Goal: Information Seeking & Learning: Learn about a topic

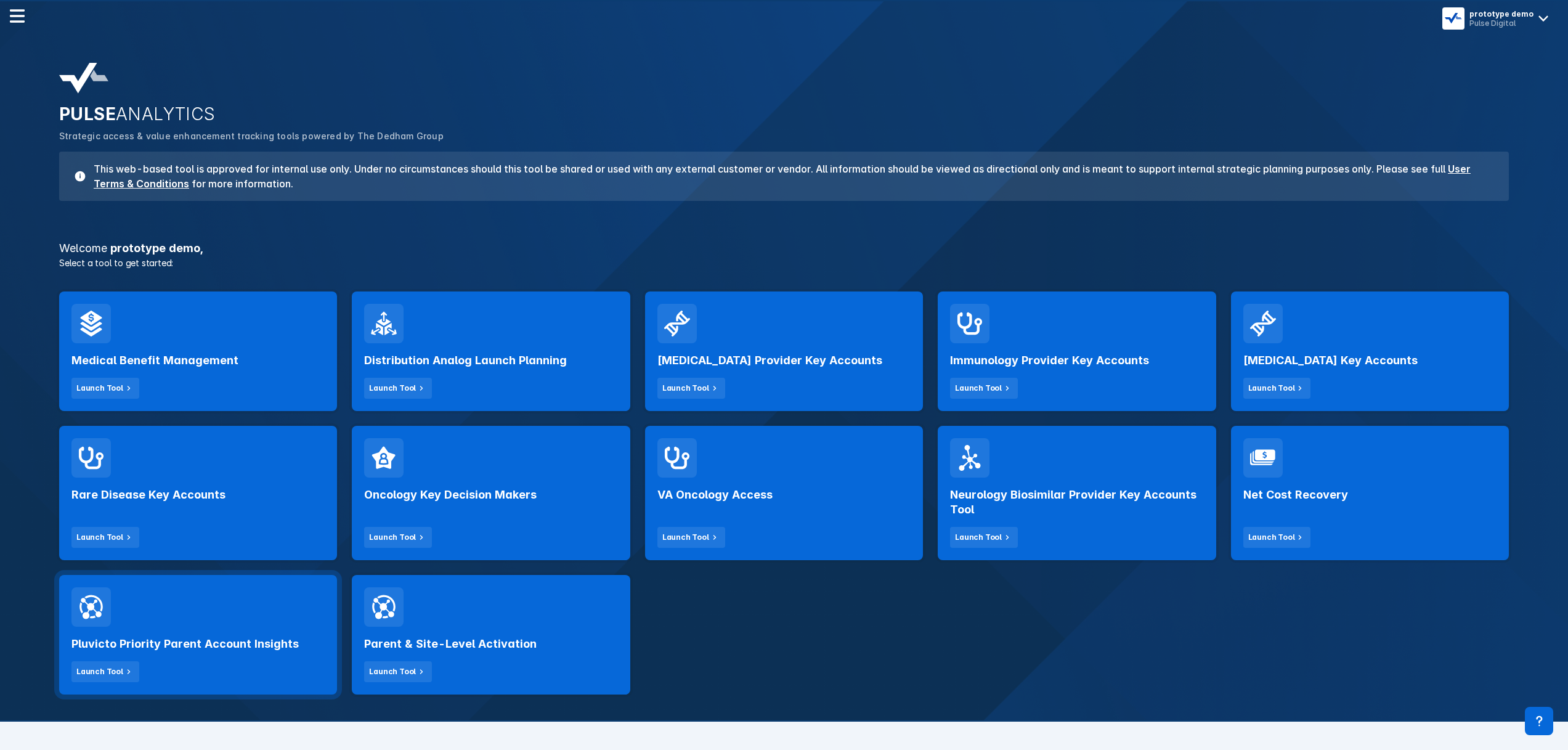
click at [253, 653] on div "Pluvicto Priority Parent Account Insights Launch Tool" at bounding box center [198, 655] width 253 height 55
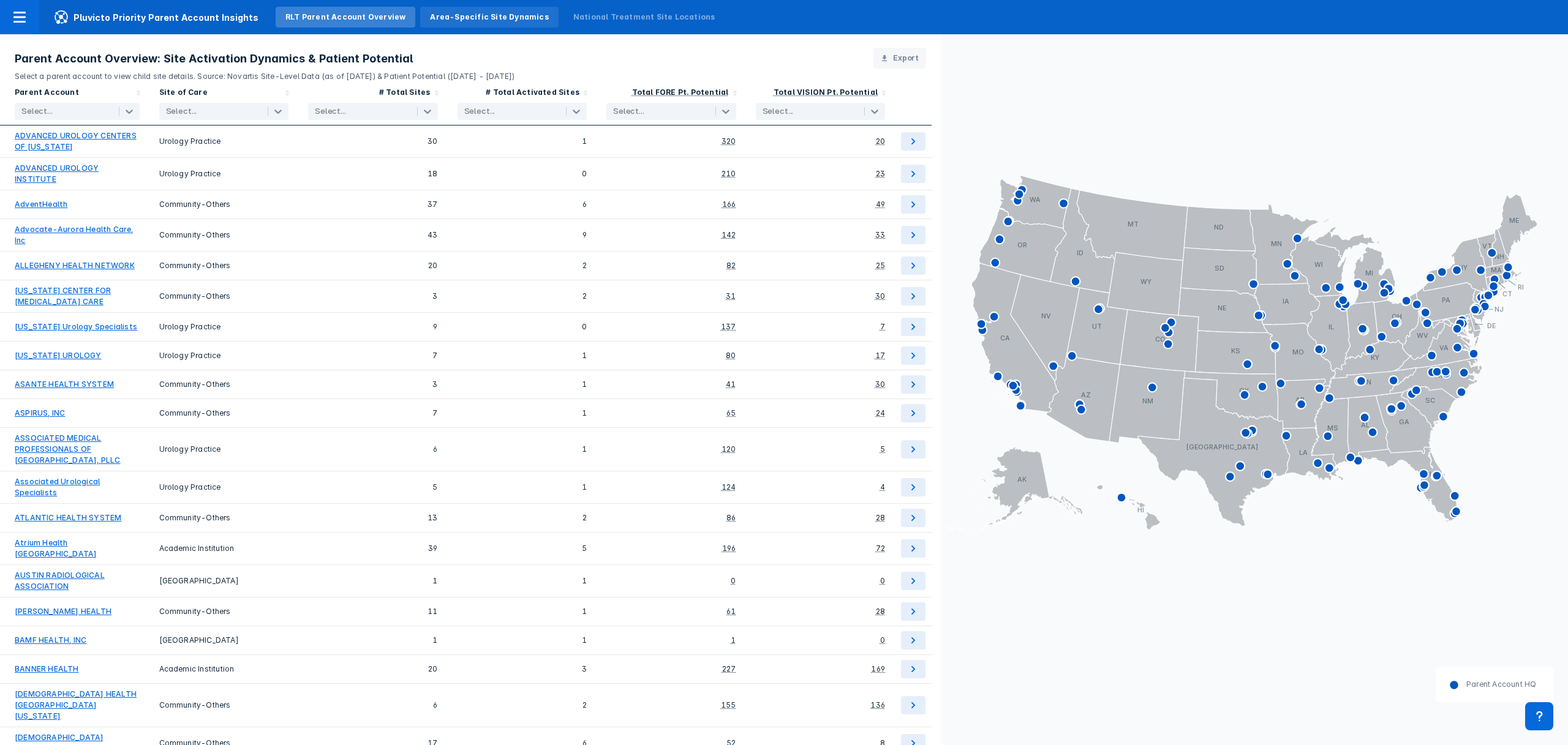
click at [480, 18] on div "Area-Specific Site Dynamics" at bounding box center [489, 17] width 119 height 11
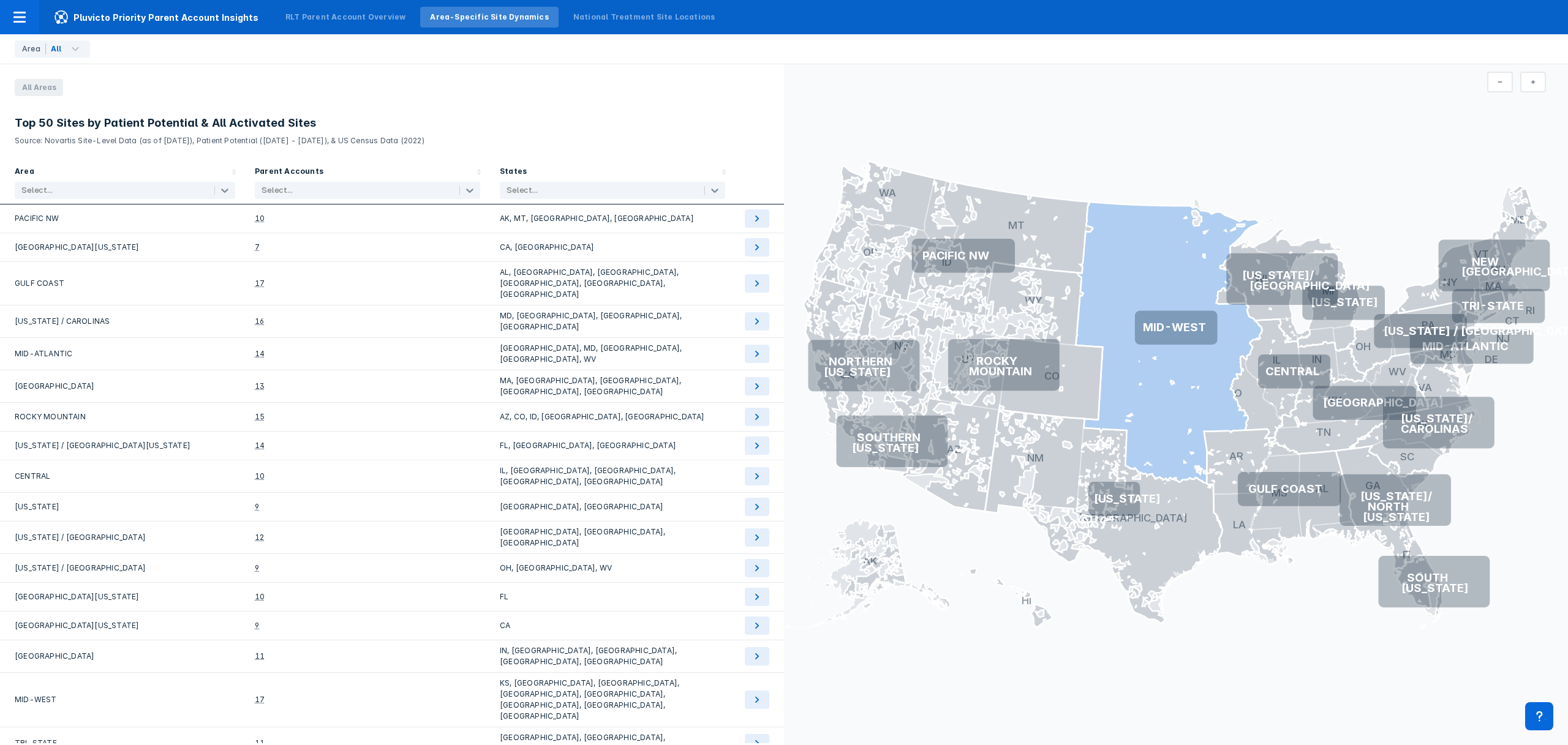
click at [1153, 248] on icon at bounding box center [1169, 343] width 187 height 282
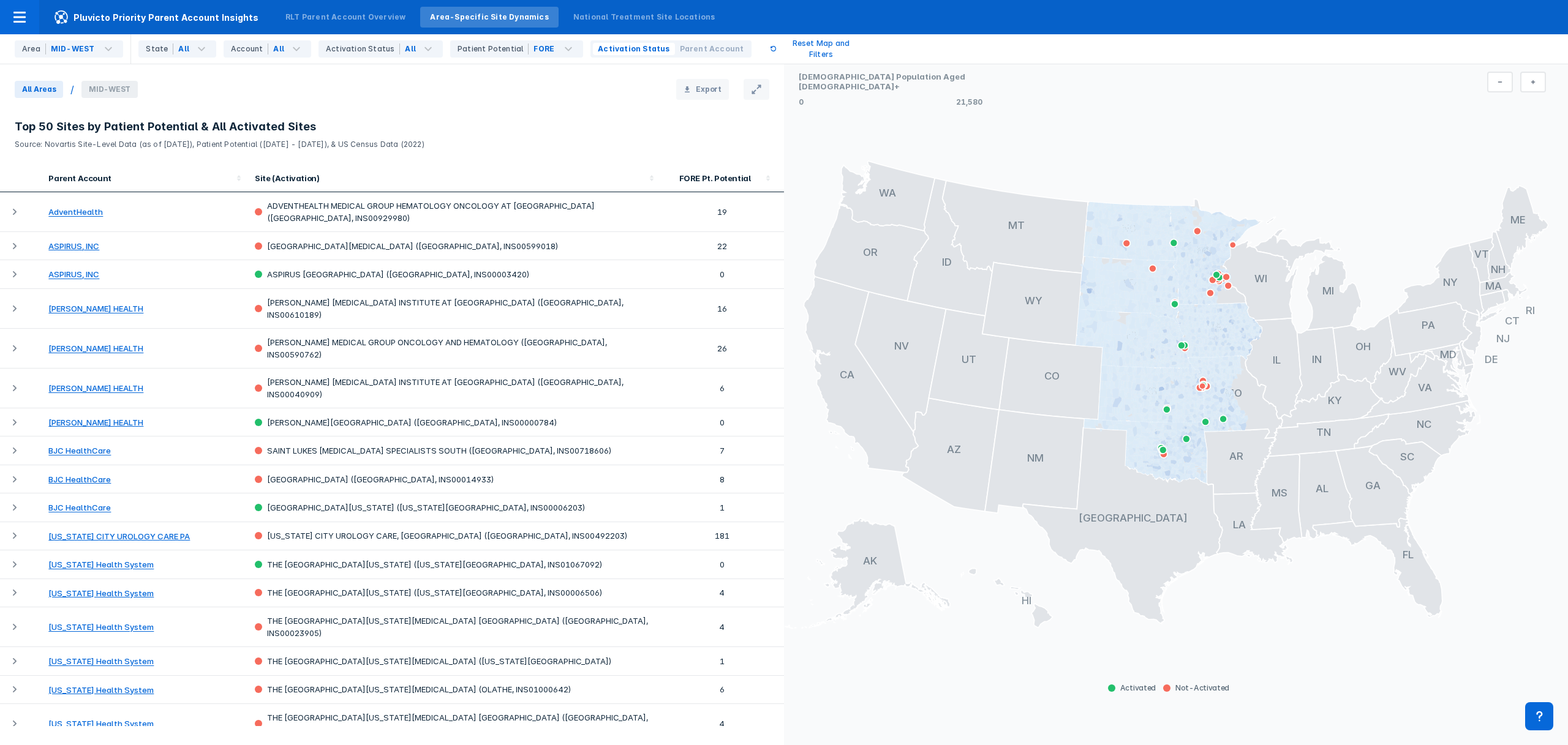
click at [39, 90] on span "All Areas" at bounding box center [39, 89] width 48 height 17
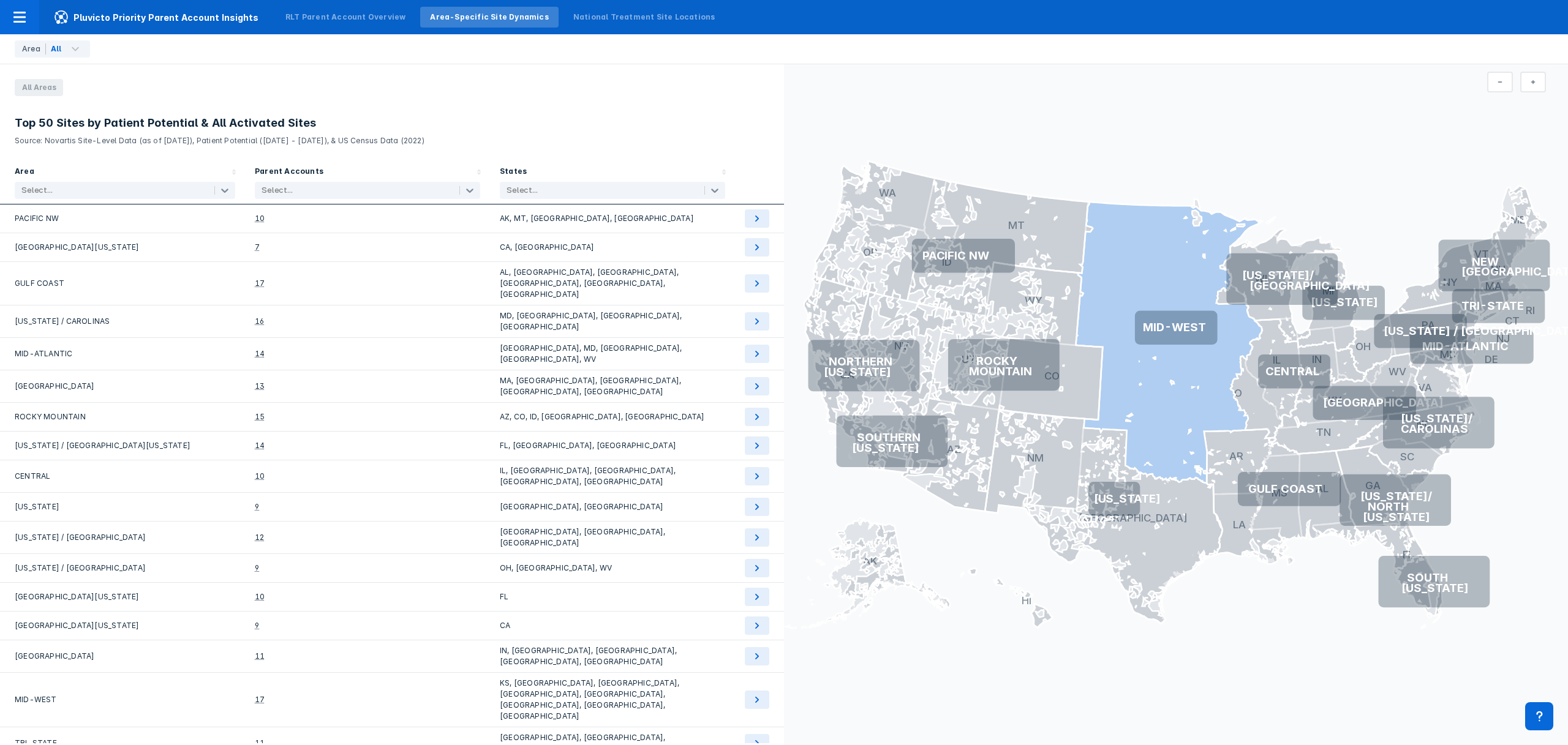
click at [1128, 391] on icon at bounding box center [1169, 343] width 187 height 282
